Goal: Navigation & Orientation: Go to known website

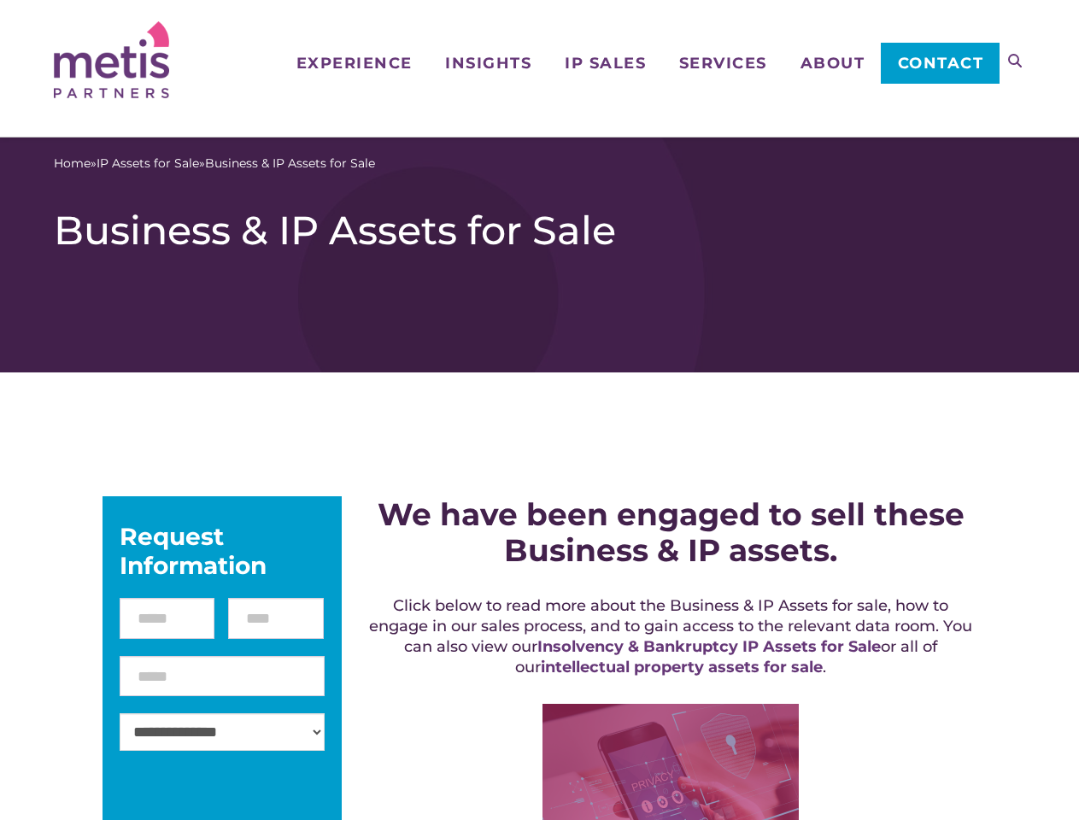
click at [1014, 61] on icon at bounding box center [1015, 61] width 14 height 14
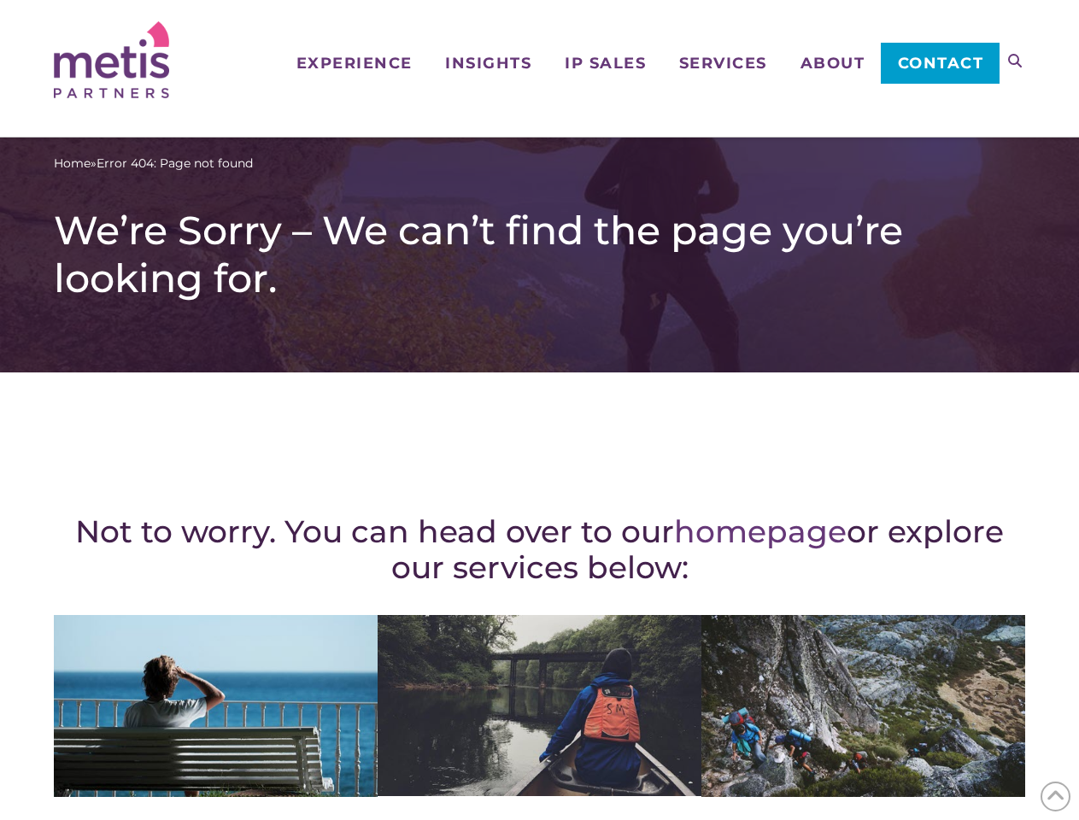
click at [539, 410] on div "Not to worry. You can head over to our homepage or explore our services below: …" at bounding box center [539, 746] width 971 height 681
click at [1014, 61] on icon at bounding box center [1015, 61] width 14 height 14
click at [1055, 796] on icon at bounding box center [1055, 796] width 19 height 26
